Goal: Task Accomplishment & Management: Use online tool/utility

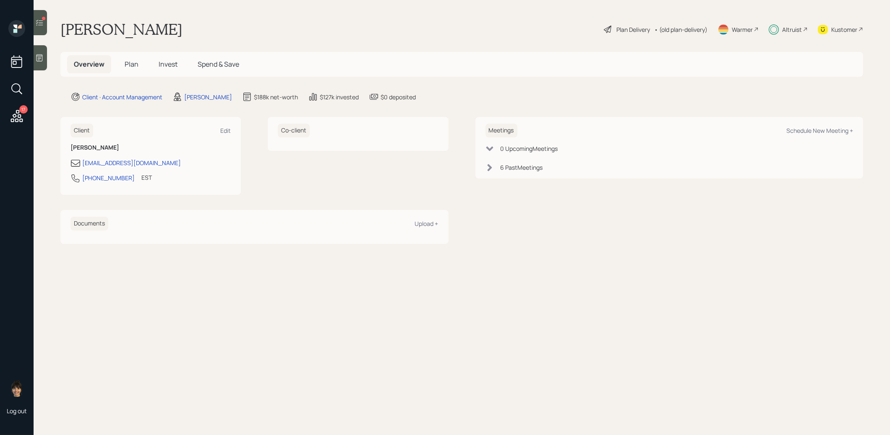
click at [43, 19] on div at bounding box center [43, 18] width 3 height 3
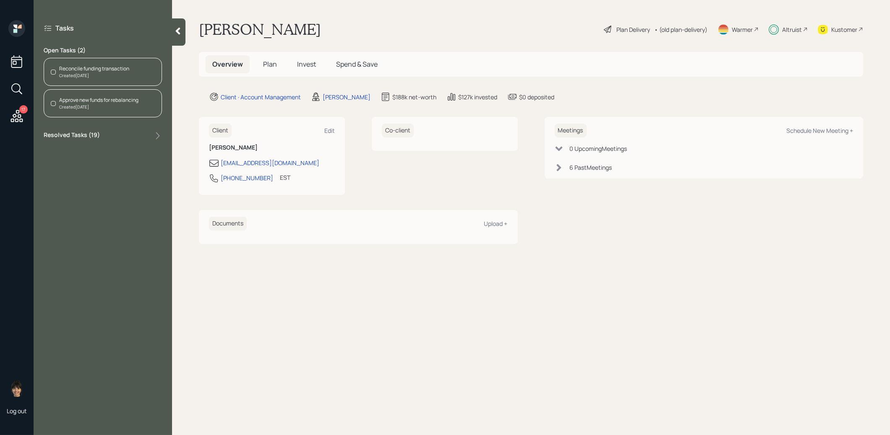
click at [107, 68] on div "Reconcile funding transaction" at bounding box center [94, 69] width 70 height 8
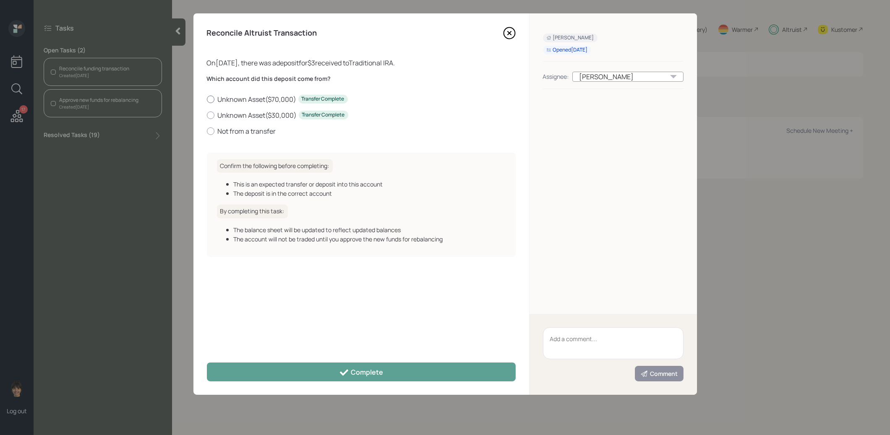
click at [213, 99] on div at bounding box center [211, 100] width 8 height 8
click at [207, 99] on input "Unknown Asset ( $70,000 ) Transfer Complete" at bounding box center [206, 99] width 0 height 0
radio input "true"
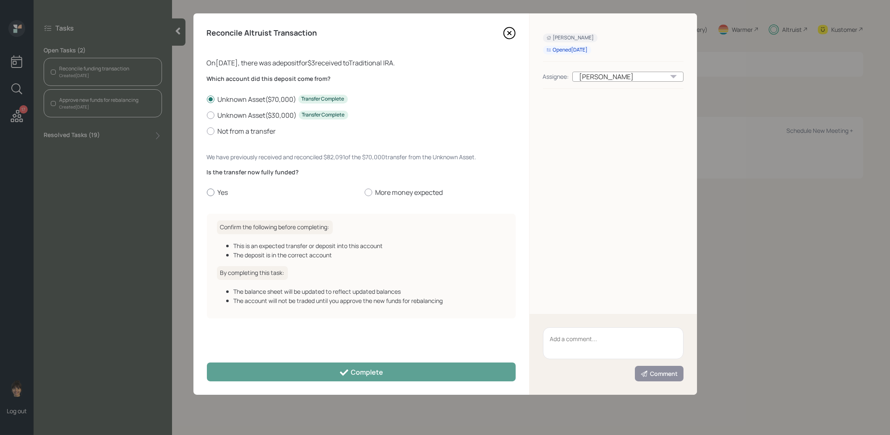
click at [211, 193] on div at bounding box center [211, 193] width 8 height 8
click at [207, 193] on input "Yes" at bounding box center [206, 193] width 0 height 0
radio input "true"
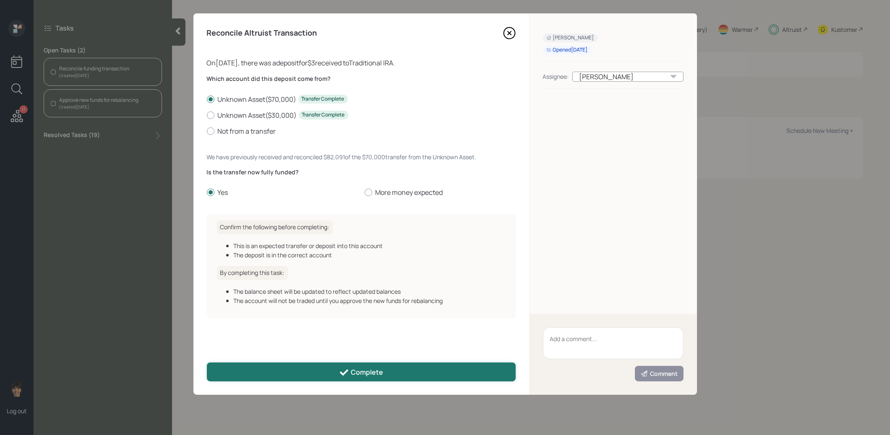
click at [279, 372] on button "Complete" at bounding box center [361, 372] width 309 height 19
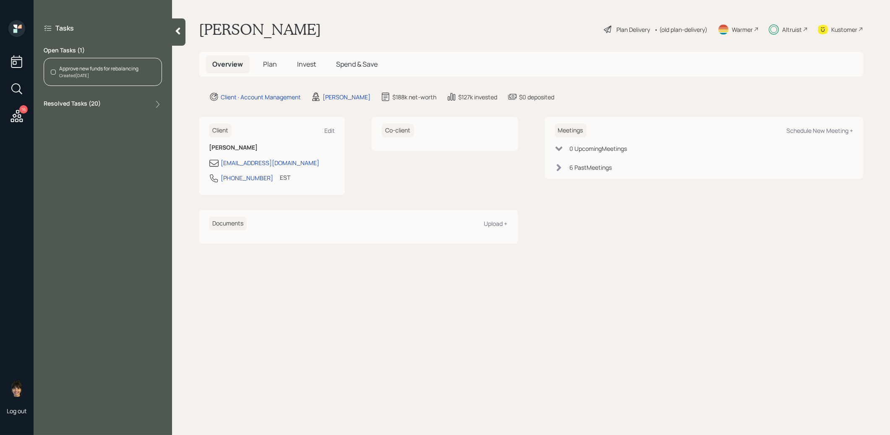
click at [98, 68] on div "Approve new funds for rebalancing" at bounding box center [98, 69] width 79 height 8
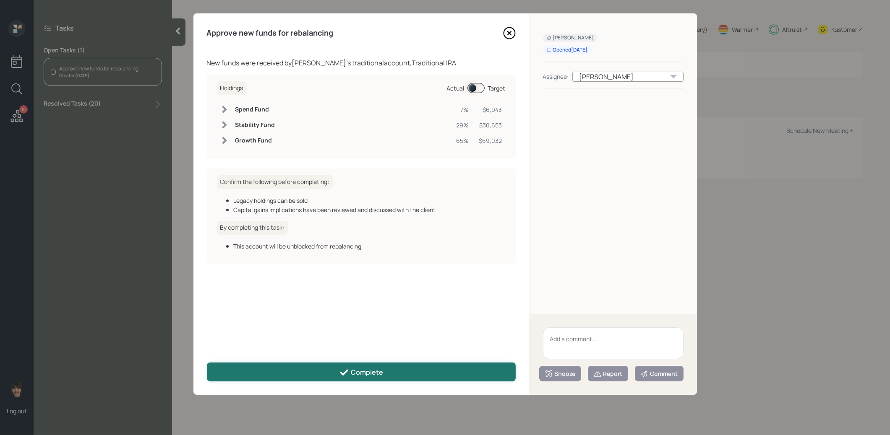
click at [348, 370] on icon at bounding box center [344, 373] width 8 height 6
